Goal: Register for event/course

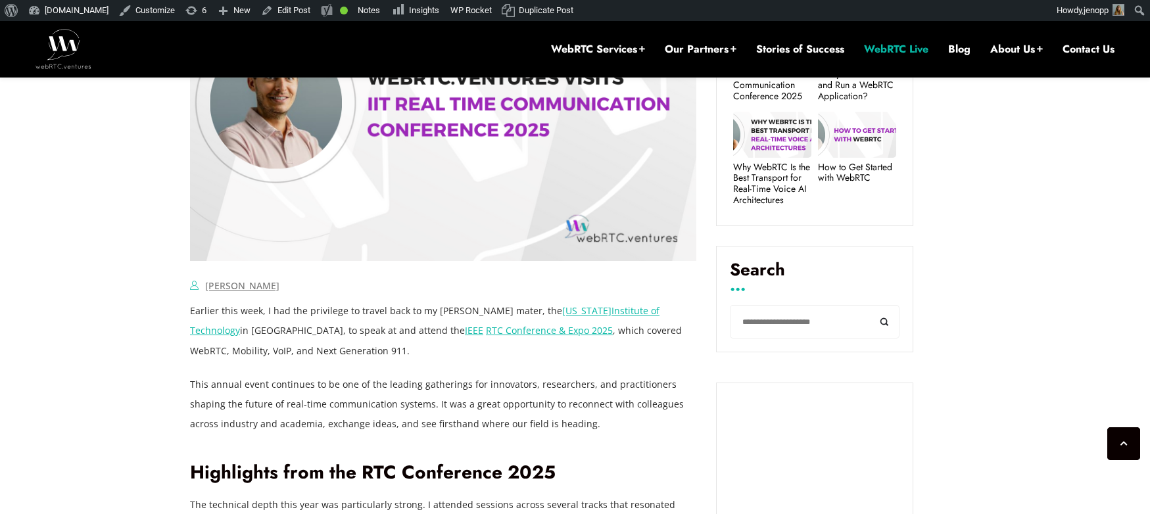
click at [883, 45] on link "WebRTC Live" at bounding box center [896, 49] width 64 height 14
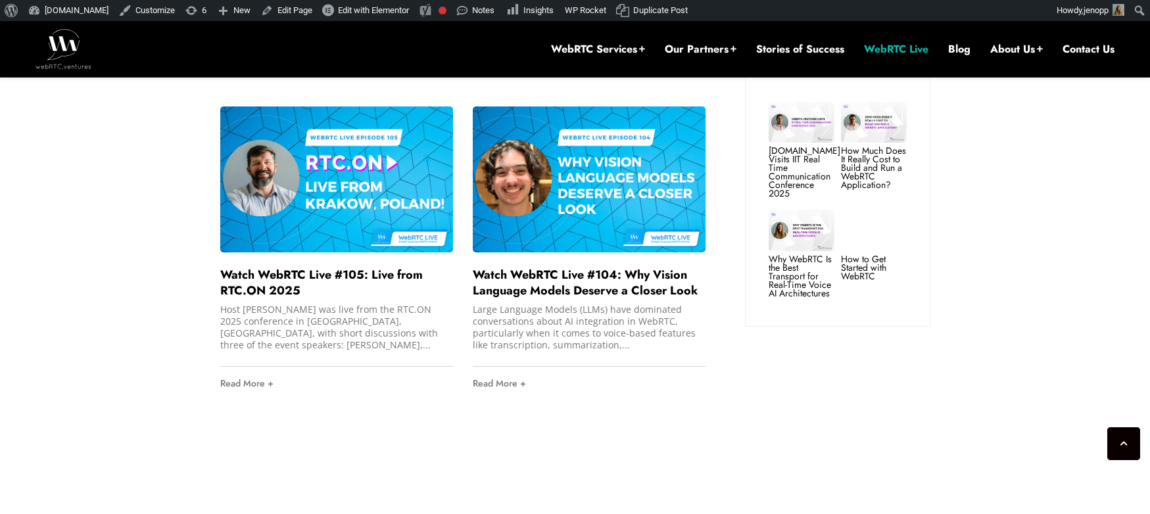
scroll to position [1044, 0]
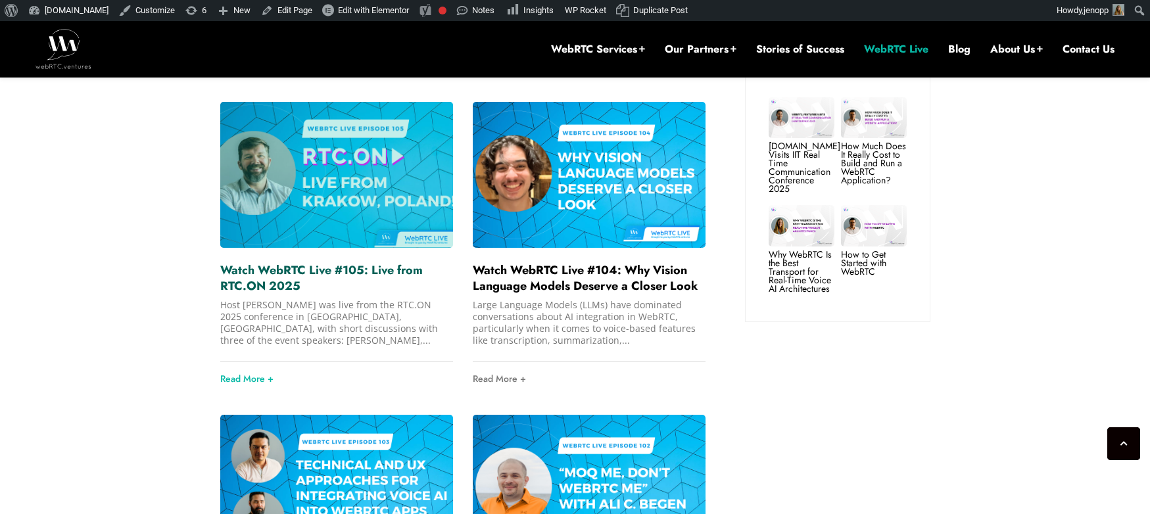
click at [344, 262] on link "Watch WebRTC Live #105: Live from RTC.ON 2025" at bounding box center [321, 278] width 202 height 33
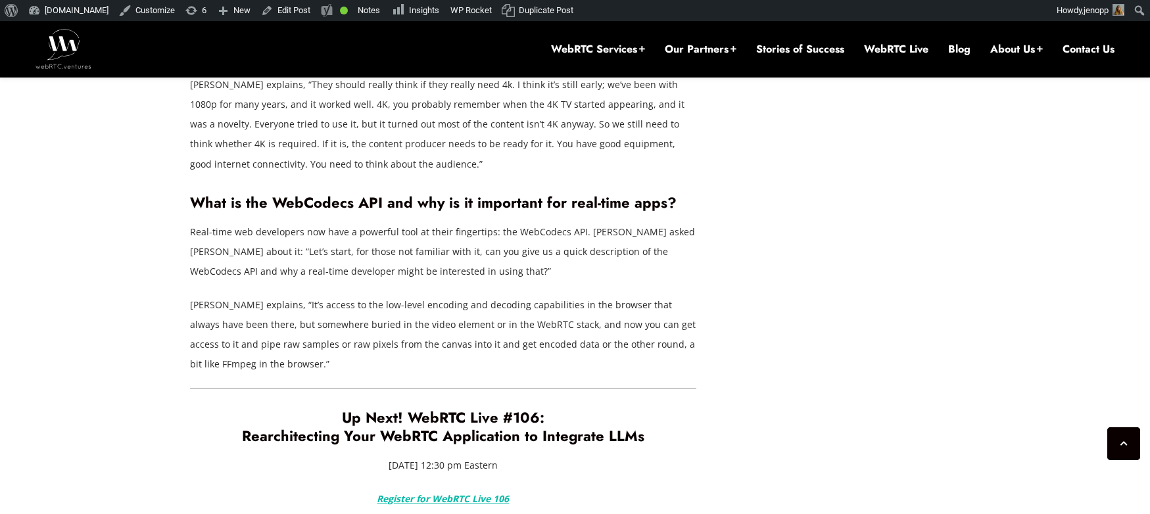
scroll to position [2800, 0]
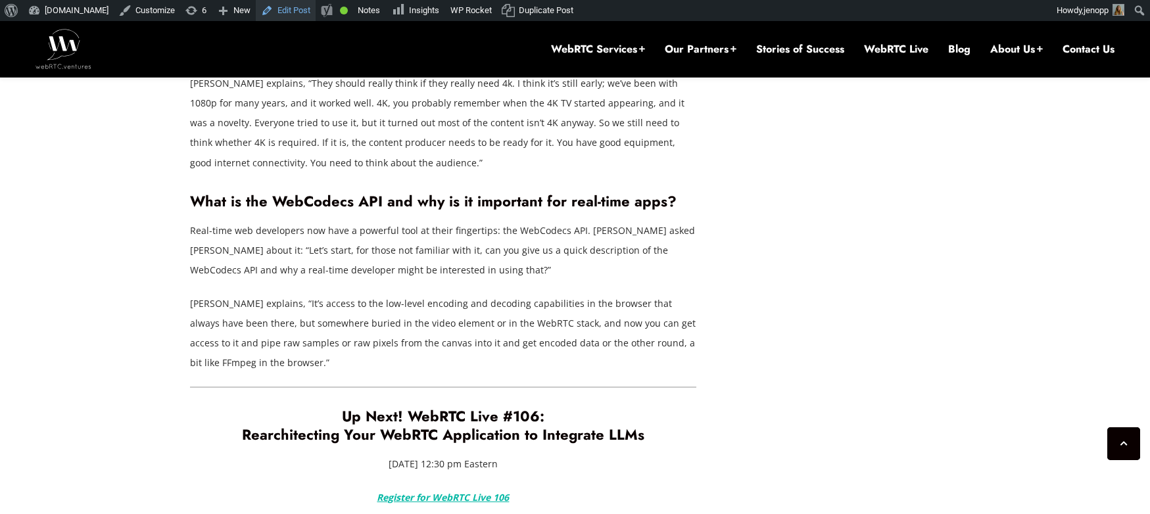
click at [303, 10] on link "Edit Post" at bounding box center [286, 10] width 60 height 21
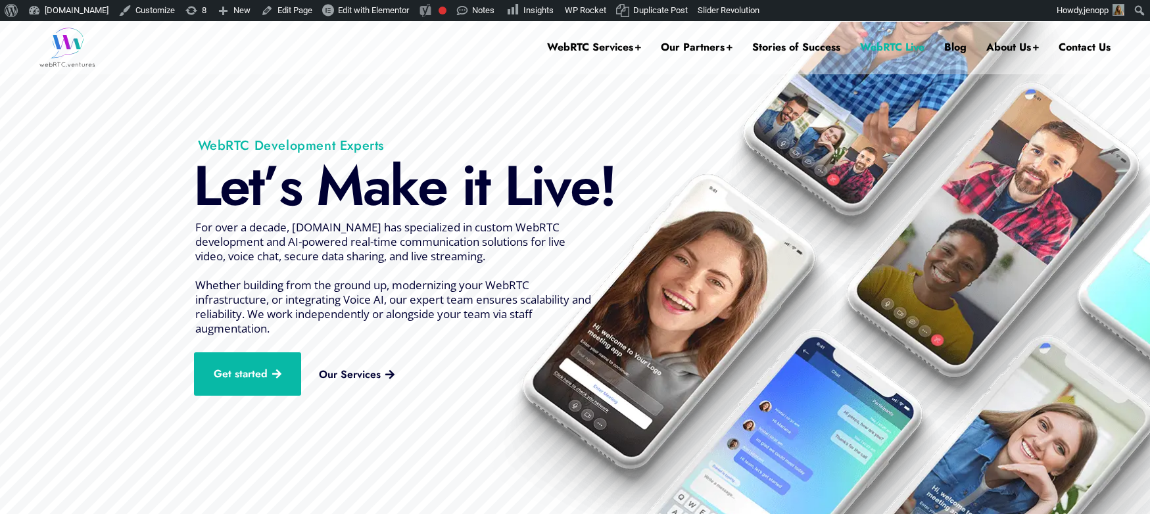
click at [876, 48] on link "WebRTC Live" at bounding box center [892, 47] width 64 height 53
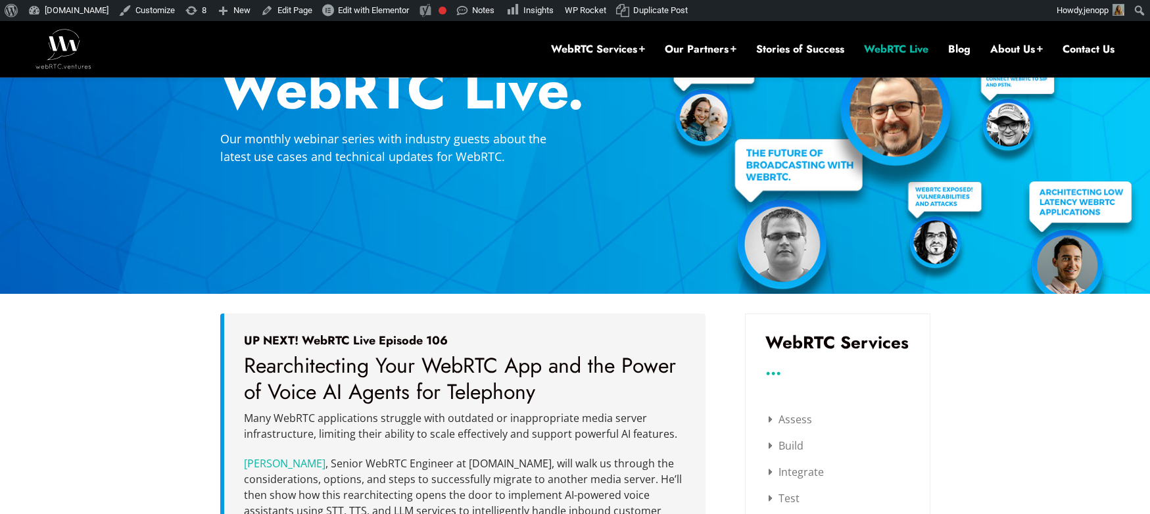
scroll to position [168, 0]
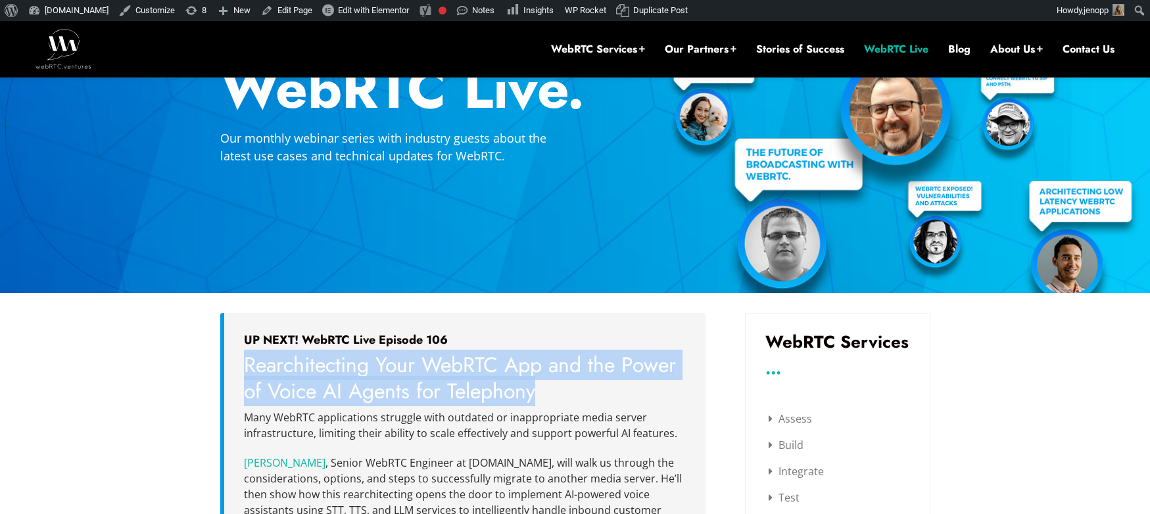
drag, startPoint x: 243, startPoint y: 365, endPoint x: 535, endPoint y: 390, distance: 292.9
click at [535, 390] on span "Rearchitecting Your WebRTC App and the Power of Voice AI Agents for Telephony" at bounding box center [460, 378] width 432 height 57
copy span "Rearchitecting Your WebRTC App and the Power of Voice AI Agents for Telephony"
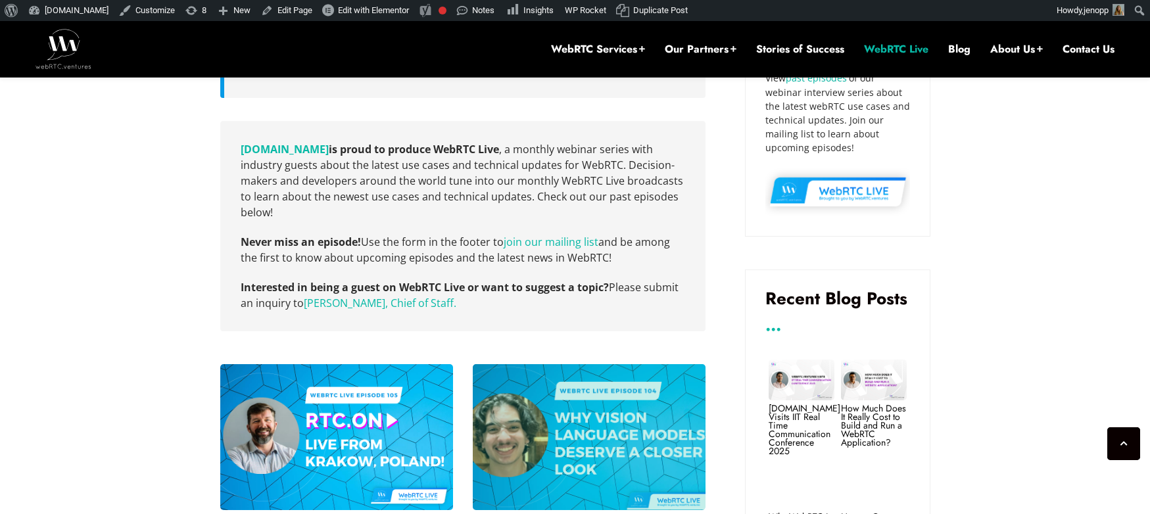
scroll to position [923, 0]
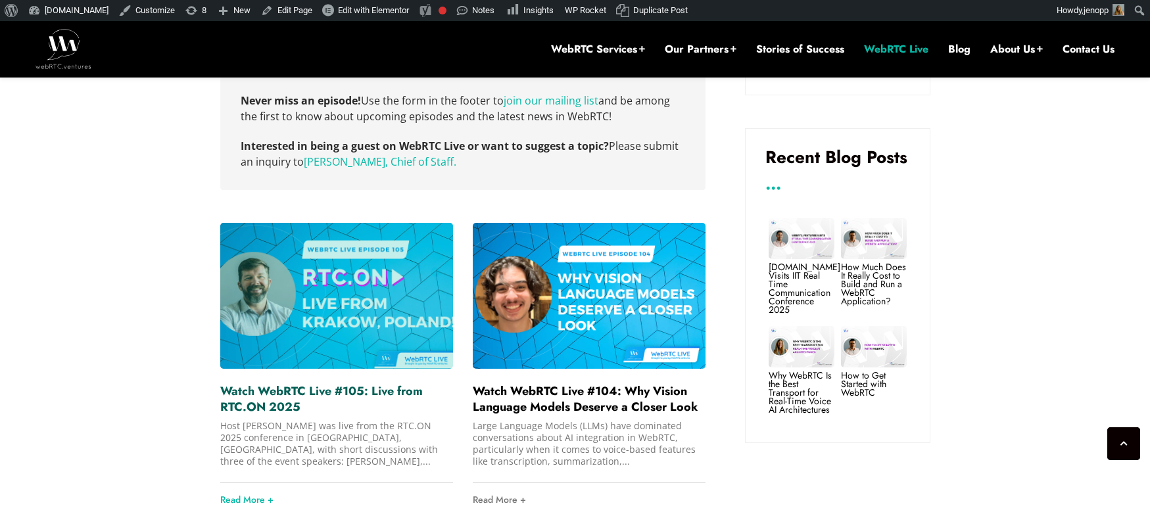
click at [298, 383] on link "Watch WebRTC Live #105: Live from RTC.ON 2025" at bounding box center [321, 399] width 202 height 33
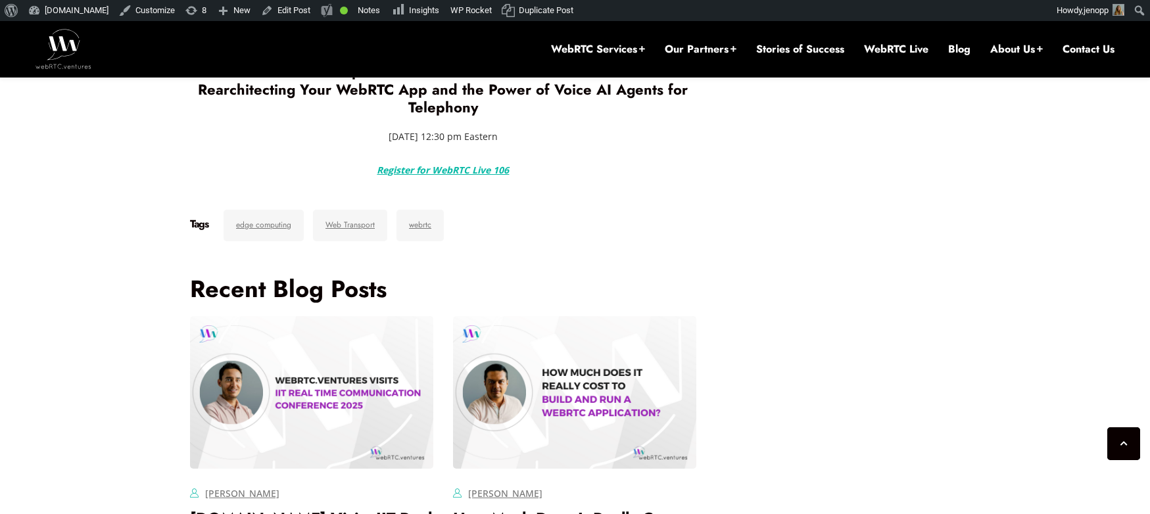
scroll to position [2928, 0]
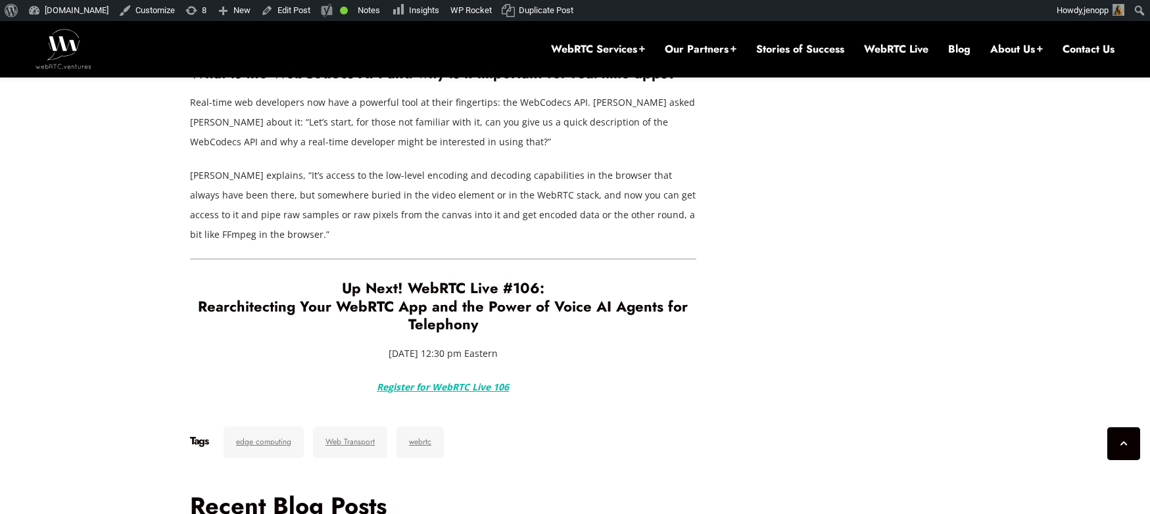
click at [461, 381] on em "Register for WebRTC Live 106" at bounding box center [443, 387] width 132 height 12
click at [72, 46] on img at bounding box center [63, 48] width 56 height 39
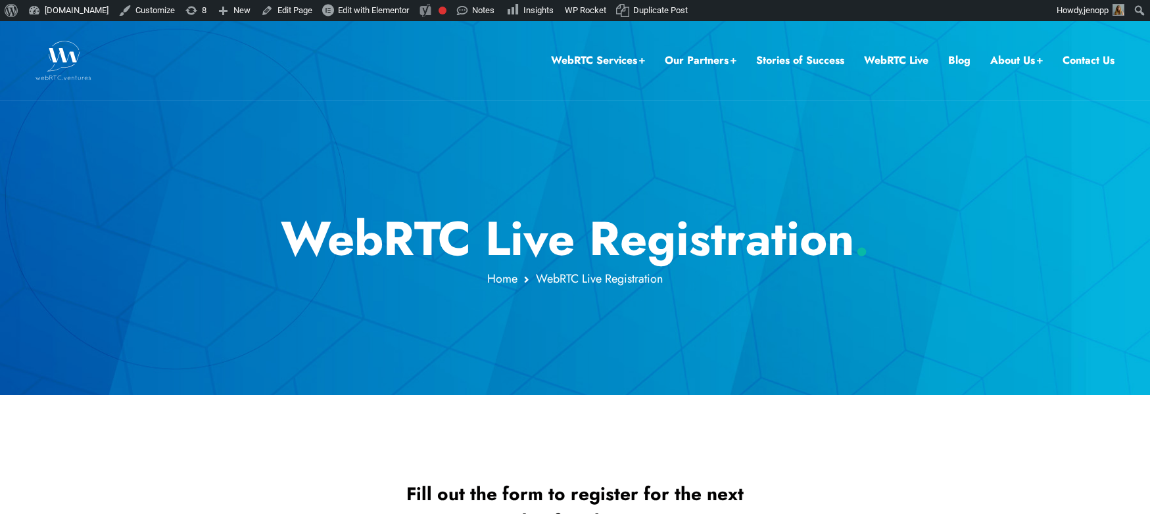
click at [62, 77] on img at bounding box center [63, 60] width 56 height 39
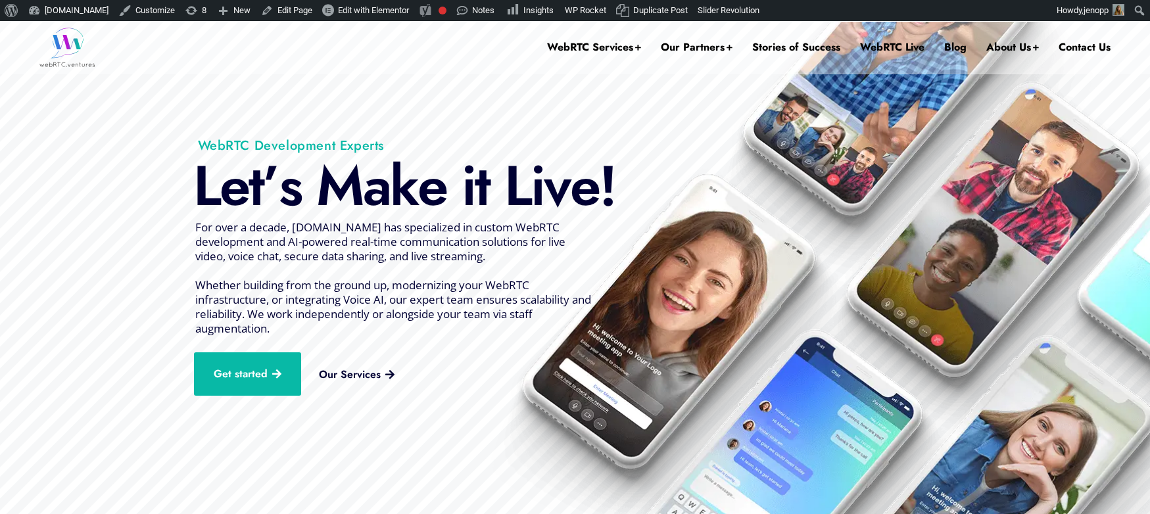
click at [198, 227] on span "For over a decade, [DOMAIN_NAME] has specialized in custom WebRTC development a…" at bounding box center [393, 278] width 396 height 116
click at [341, 253] on span "For over a decade, WebRTC.ventures has specialized in custom WebRTC development…" at bounding box center [393, 278] width 396 height 116
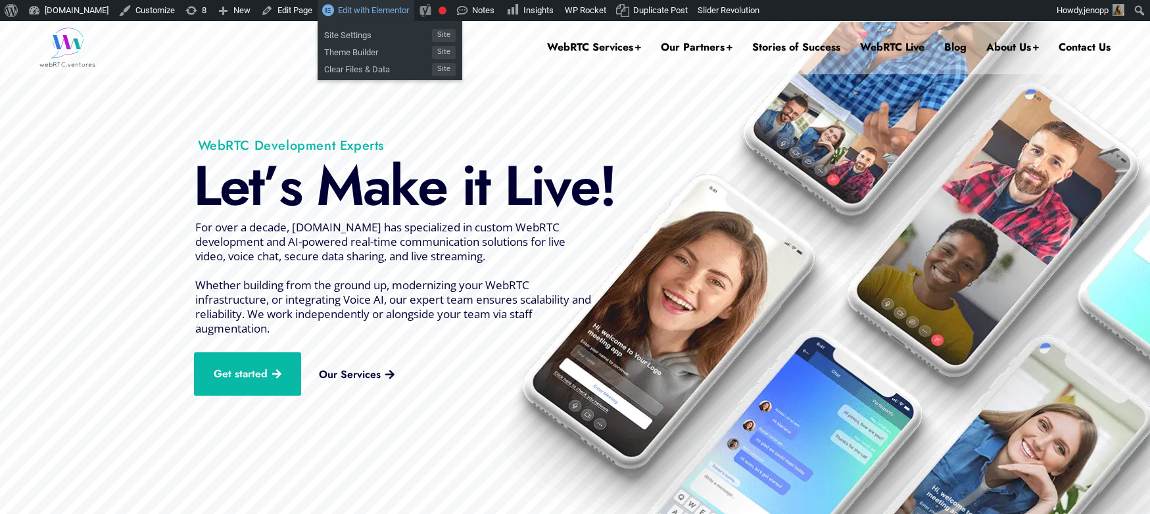
click at [389, 10] on span "Edit with Elementor" at bounding box center [373, 10] width 71 height 10
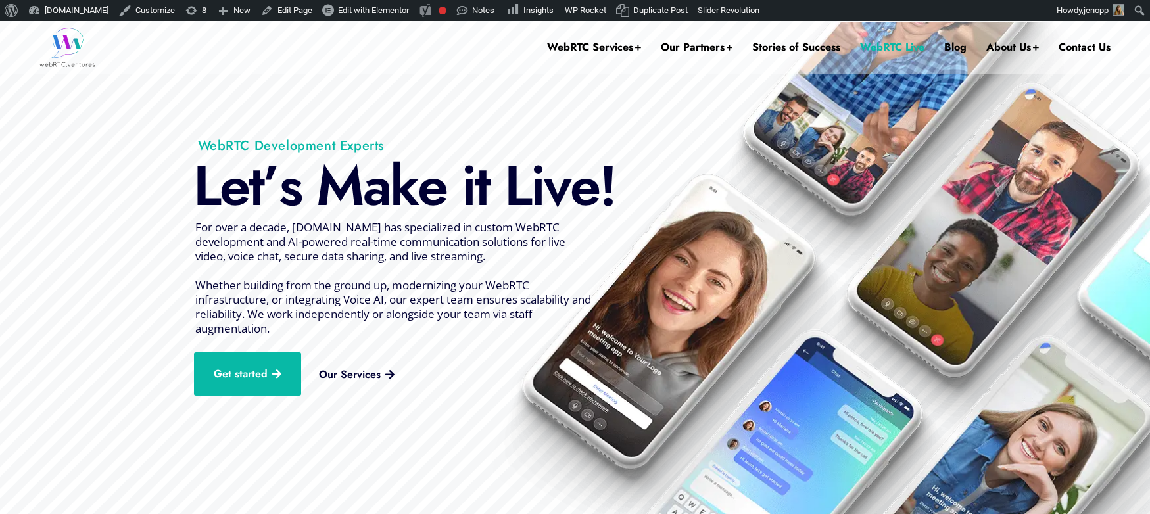
click at [887, 44] on link "WebRTC Live" at bounding box center [892, 47] width 64 height 53
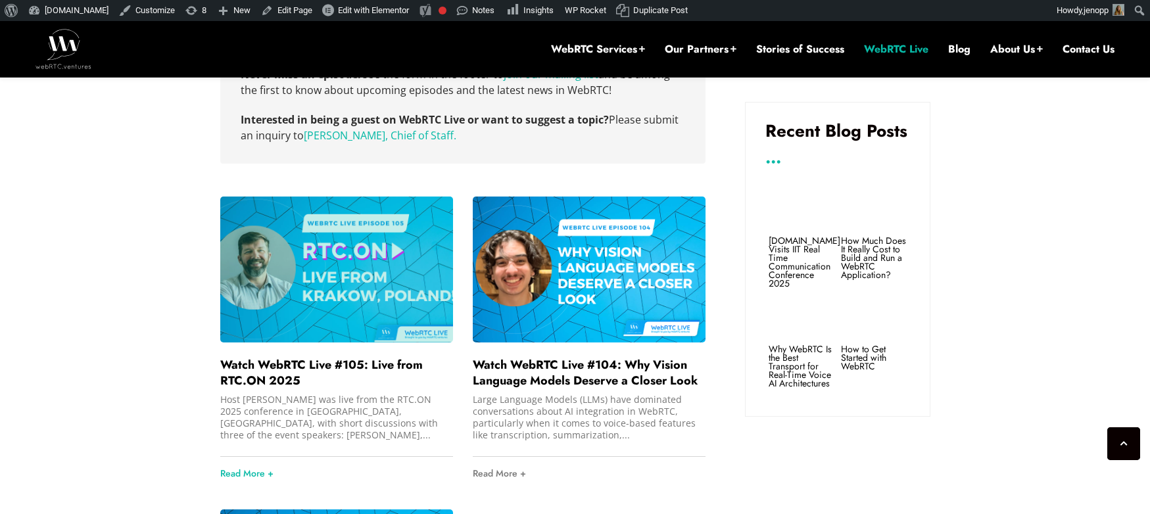
scroll to position [997, 0]
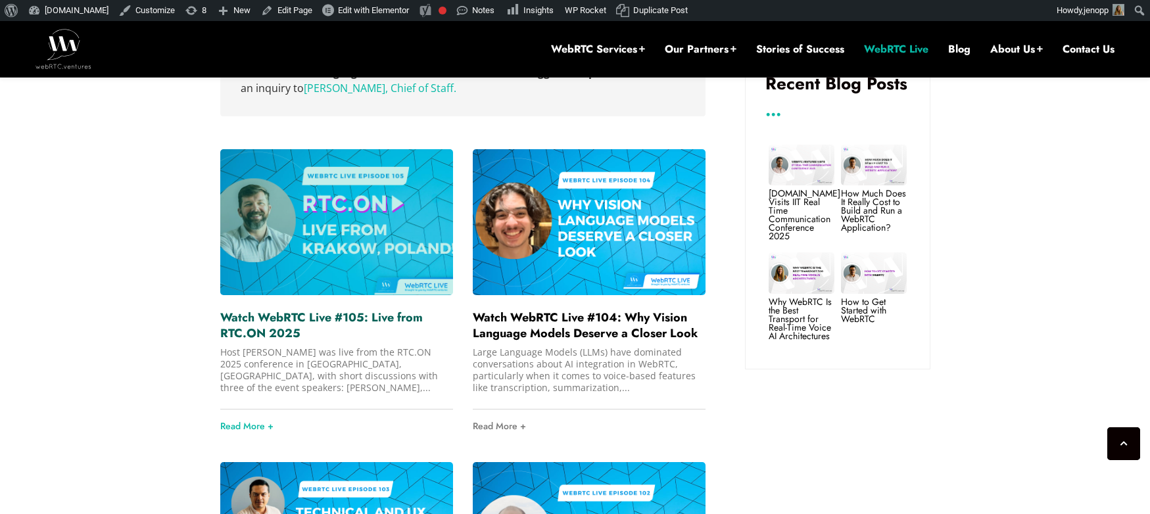
click at [321, 309] on link "Watch WebRTC Live #105: Live from RTC.ON 2025" at bounding box center [321, 325] width 202 height 33
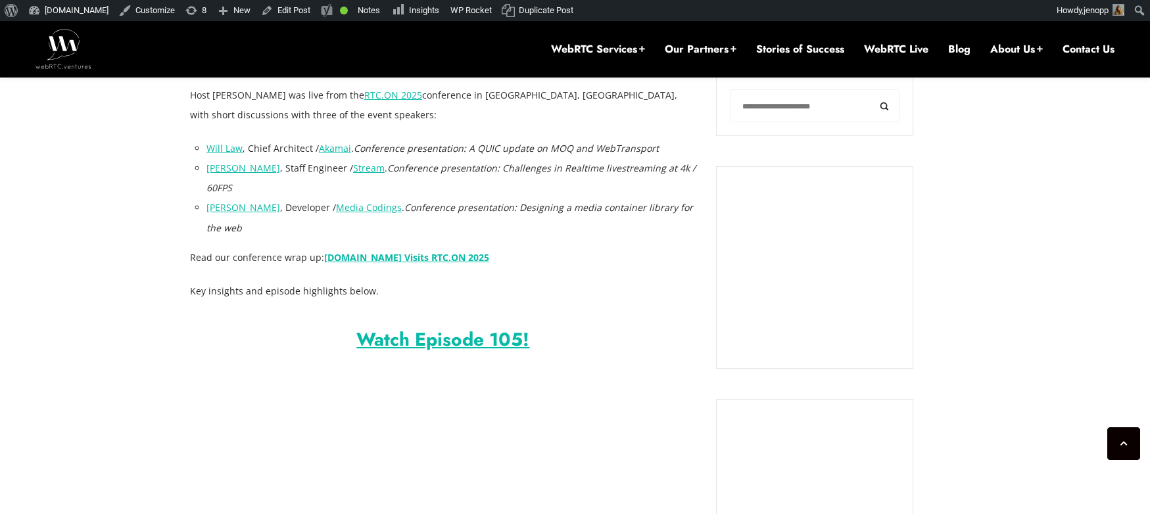
scroll to position [874, 0]
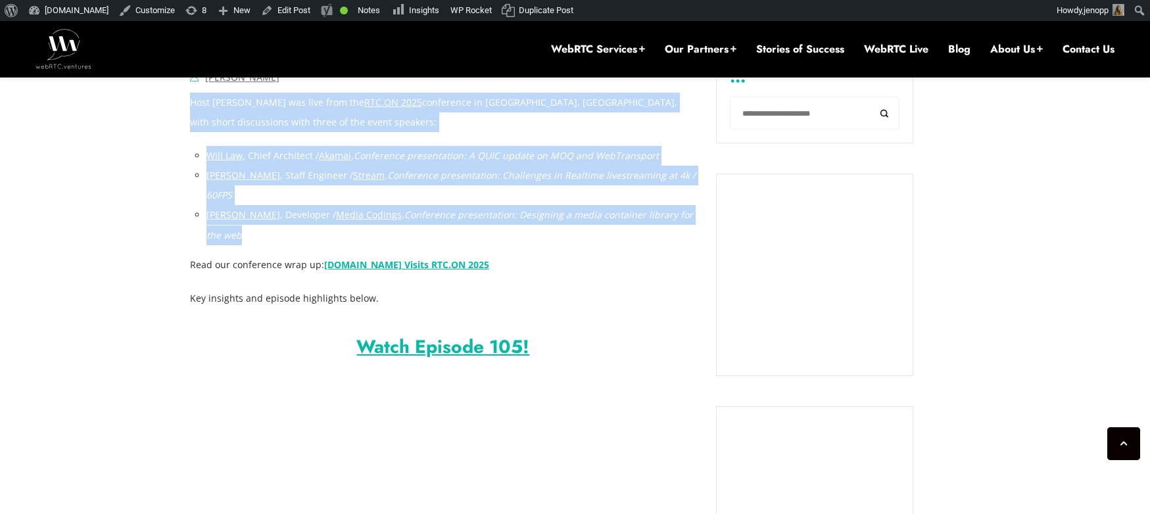
drag, startPoint x: 275, startPoint y: 236, endPoint x: 191, endPoint y: 110, distance: 151.1
copy div "Host Arin Sime was live from the RTC.ON 2025 conference in Krakow, Poland, with…"
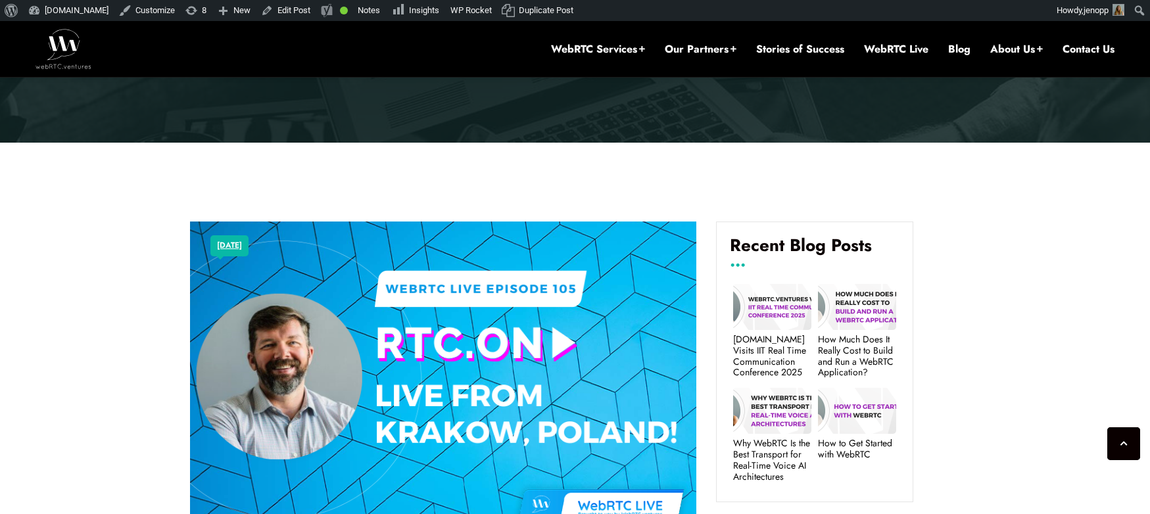
scroll to position [396, 0]
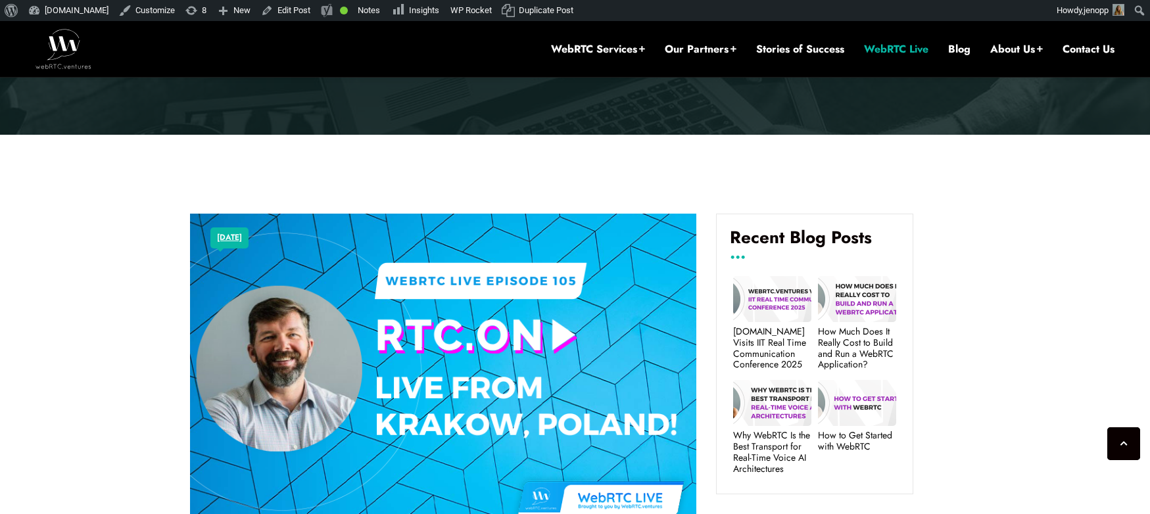
click at [920, 51] on link "WebRTC Live" at bounding box center [896, 49] width 64 height 14
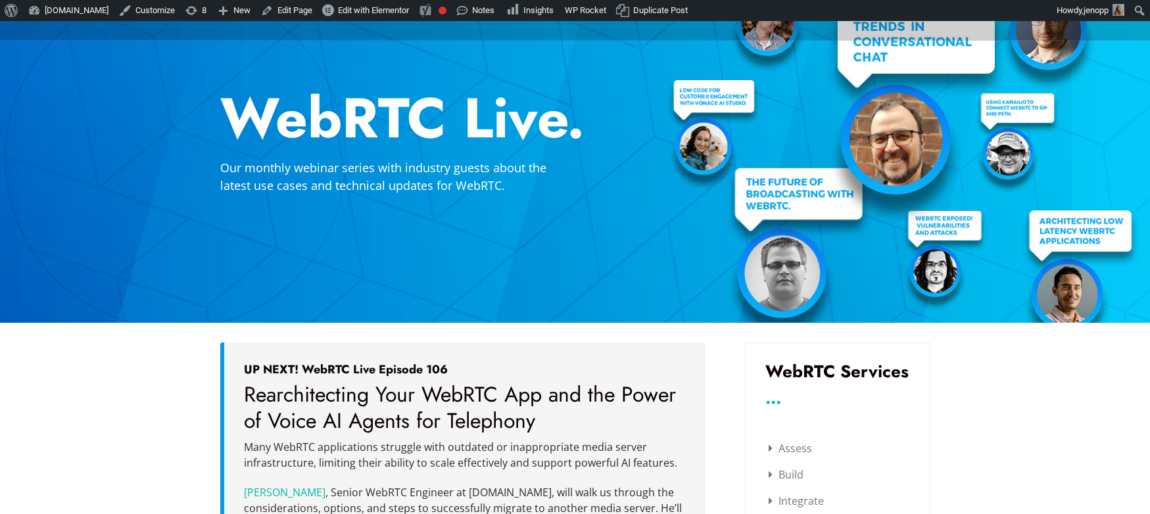
scroll to position [162, 0]
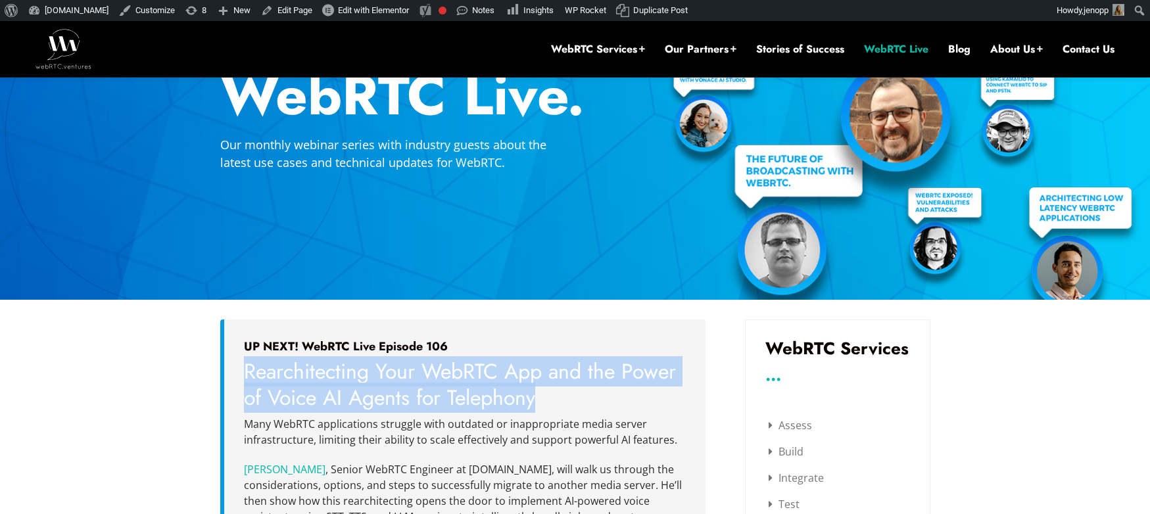
drag, startPoint x: 245, startPoint y: 371, endPoint x: 540, endPoint y: 404, distance: 296.9
click at [540, 404] on h3 "Rearchitecting Your WebRTC App and the Power of Voice AI Agents for Telephony" at bounding box center [465, 385] width 442 height 52
copy span "Rearchitecting Your WebRTC App and the Power of Voice AI Agents for Telephony"
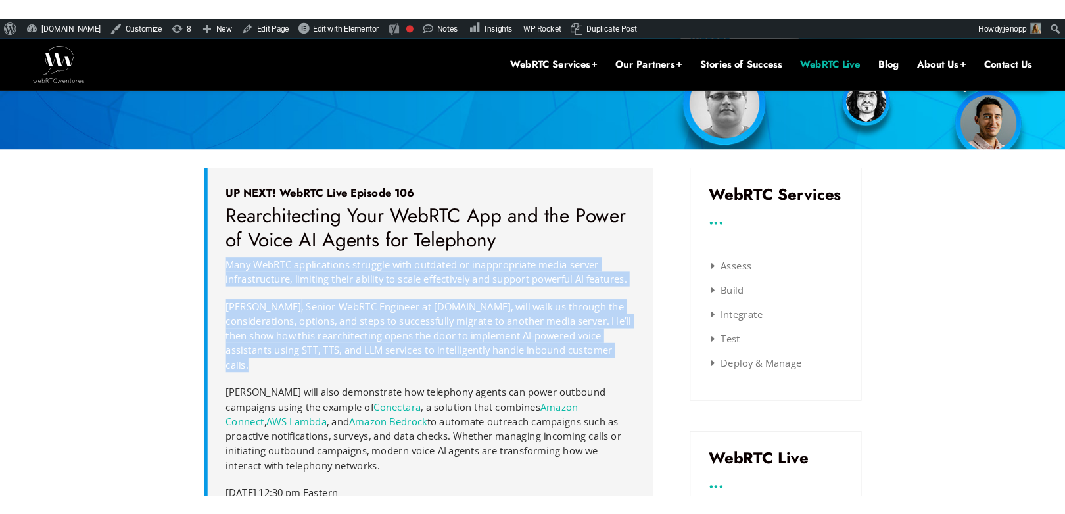
scroll to position [335, 0]
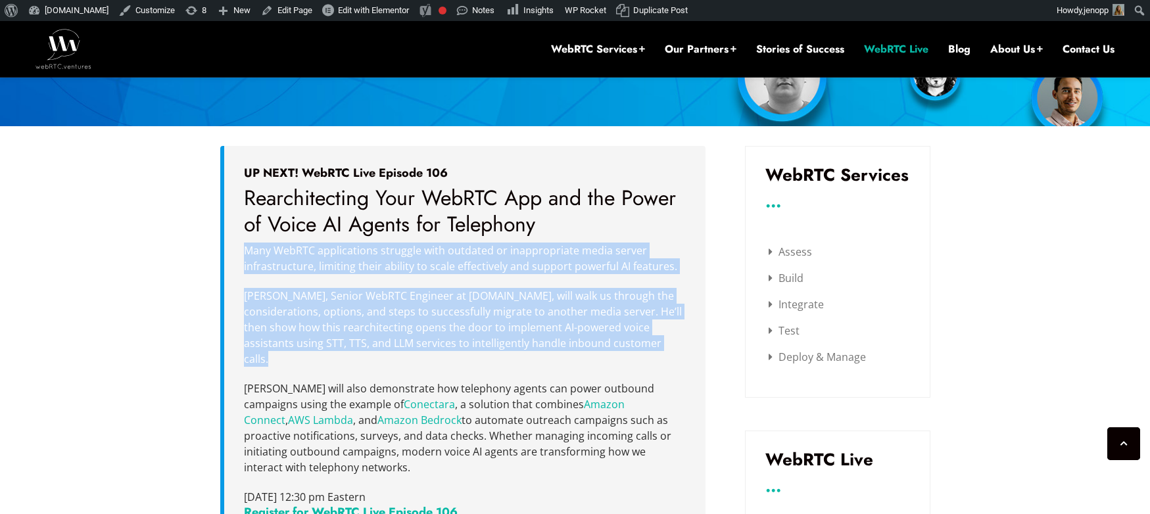
drag, startPoint x: 247, startPoint y: 299, endPoint x: 348, endPoint y: 444, distance: 177.1
click at [348, 444] on div "UP NEXT! WebRTC Live Episode 106 Rearchitecting Your WebRTC App and the Power o…" at bounding box center [462, 345] width 485 height 398
copy div "Many WebRTC applications struggle with outdated or inappropriate media server i…"
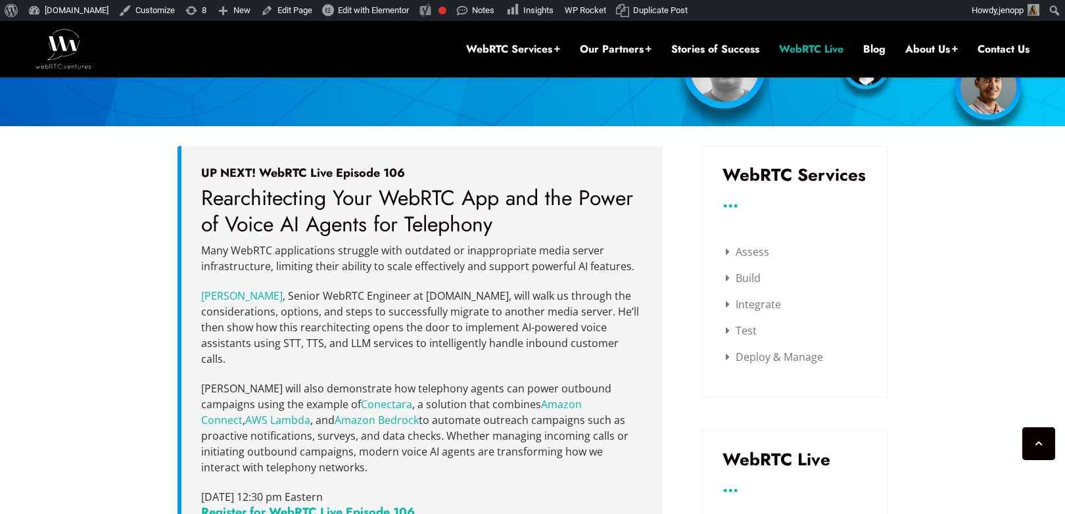
click at [331, 196] on span "Rearchitecting Your WebRTC App and the Power of Voice AI Agents for Telephony" at bounding box center [417, 211] width 432 height 57
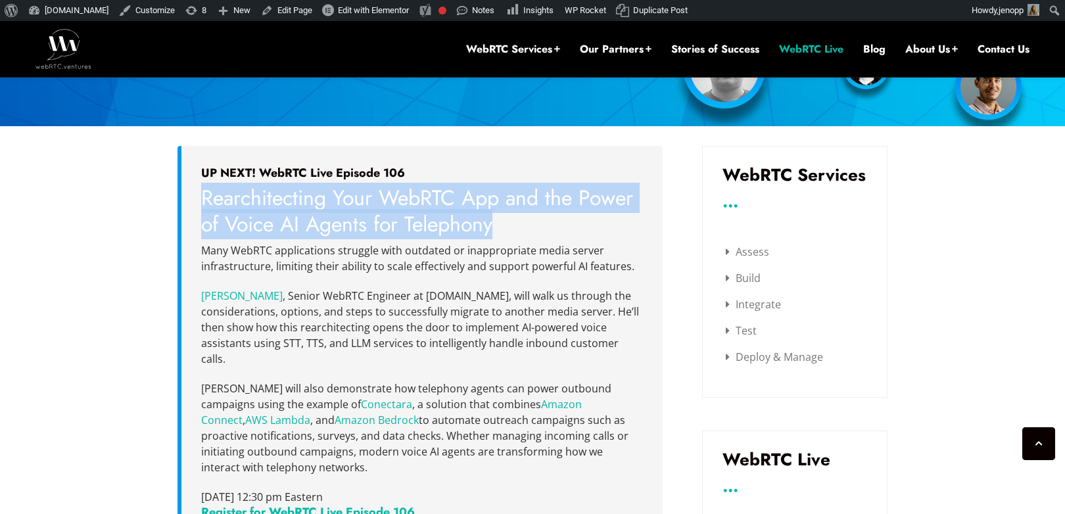
drag, startPoint x: 204, startPoint y: 197, endPoint x: 490, endPoint y: 221, distance: 286.9
click at [490, 221] on span "Rearchitecting Your WebRTC App and the Power of Voice AI Agents for Telephony" at bounding box center [417, 211] width 432 height 57
copy span "Rearchitecting Your WebRTC App and the Power of Voice AI Agents for Telephony"
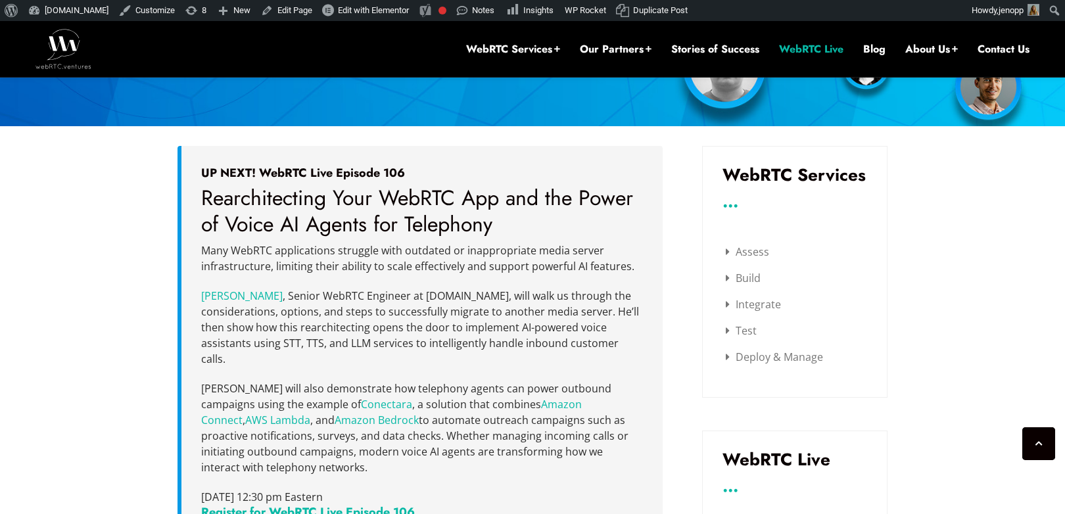
click at [385, 345] on span "[PERSON_NAME] , Senior WebRTC Engineer at [DOMAIN_NAME], will walk us through t…" at bounding box center [420, 328] width 438 height 78
drag, startPoint x: 330, startPoint y: 421, endPoint x: 333, endPoint y: 446, distance: 25.1
click at [333, 446] on p "[PERSON_NAME] will also demonstrate how telephony agents can power outbound cam…" at bounding box center [422, 428] width 442 height 95
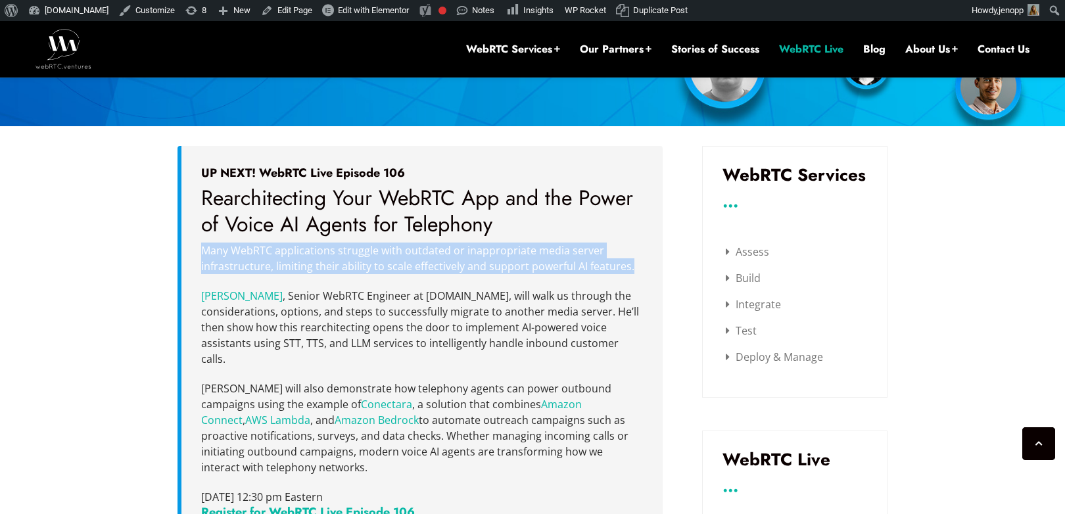
drag, startPoint x: 201, startPoint y: 251, endPoint x: 631, endPoint y: 266, distance: 430.9
click at [631, 266] on p "Many WebRTC applications struggle with outdated or inappropriate media server i…" at bounding box center [422, 259] width 442 height 32
copy span "Many WebRTC applications struggle with outdated or inappropriate media server i…"
